Goal: Check status: Check status

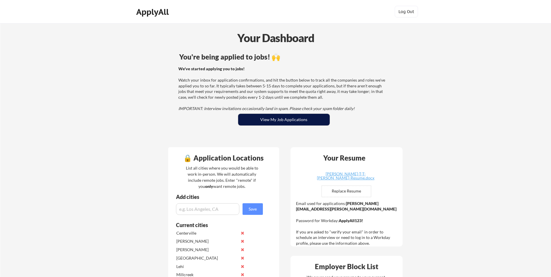
click at [286, 121] on button "View My Job Applications" at bounding box center [283, 120] width 91 height 12
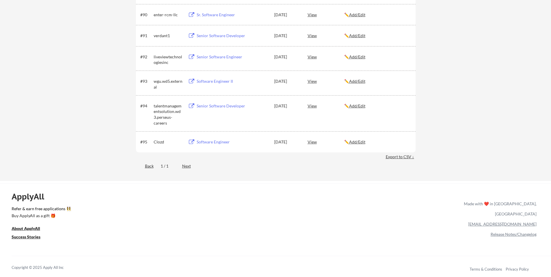
scroll to position [2112, 0]
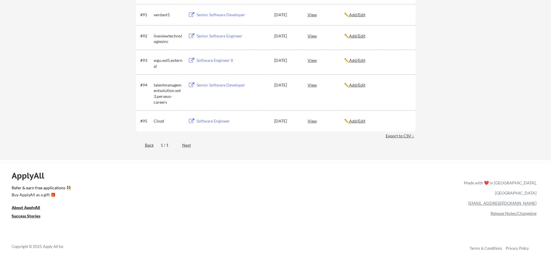
click at [188, 146] on div "Next" at bounding box center [189, 145] width 15 height 6
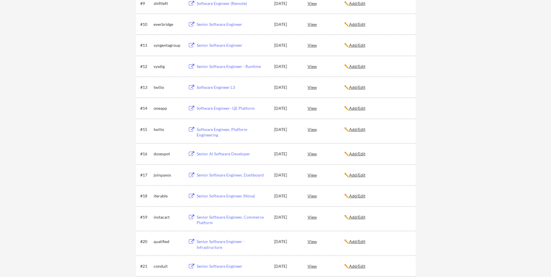
scroll to position [283, 0]
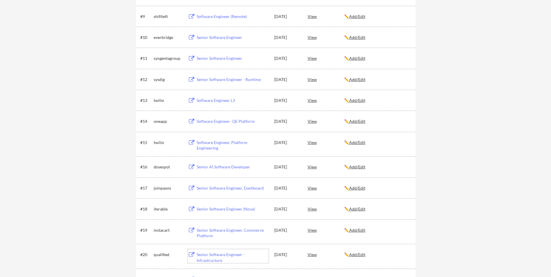
click at [216, 254] on div "Senior Software Engineer - Infrastructure" at bounding box center [233, 257] width 72 height 11
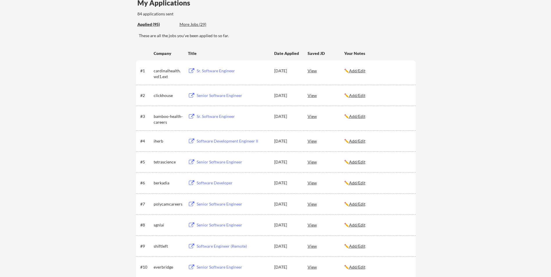
scroll to position [21, 0]
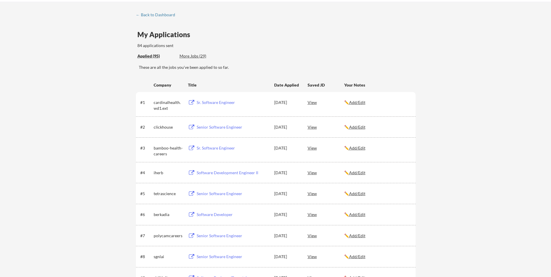
click at [199, 56] on div "More Jobs (29)" at bounding box center [200, 56] width 43 height 6
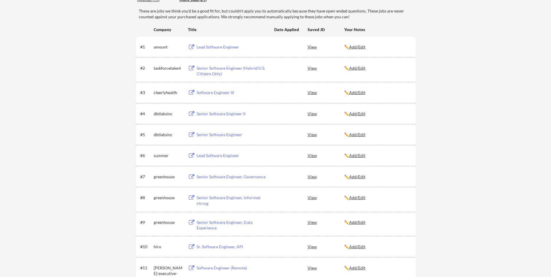
scroll to position [0, 0]
